Goal: Task Accomplishment & Management: Manage account settings

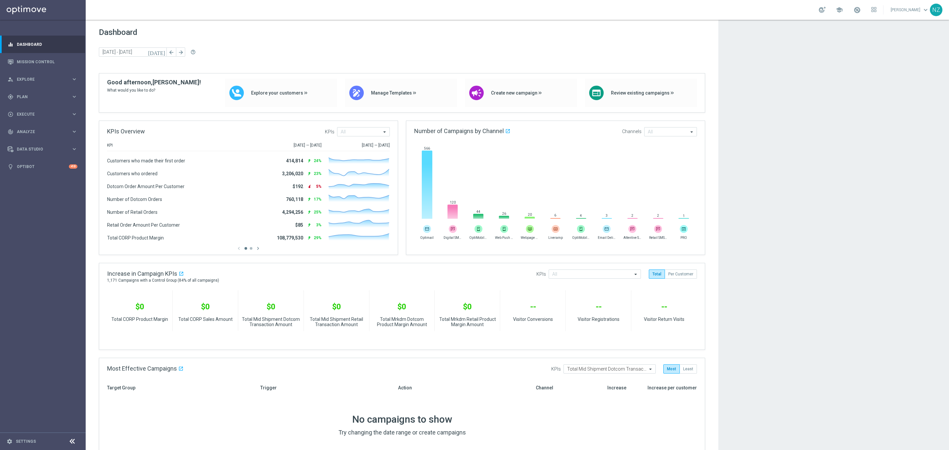
click at [26, 445] on footer "settings Settings" at bounding box center [43, 441] width 86 height 17
